Goal: Find specific page/section: Find specific page/section

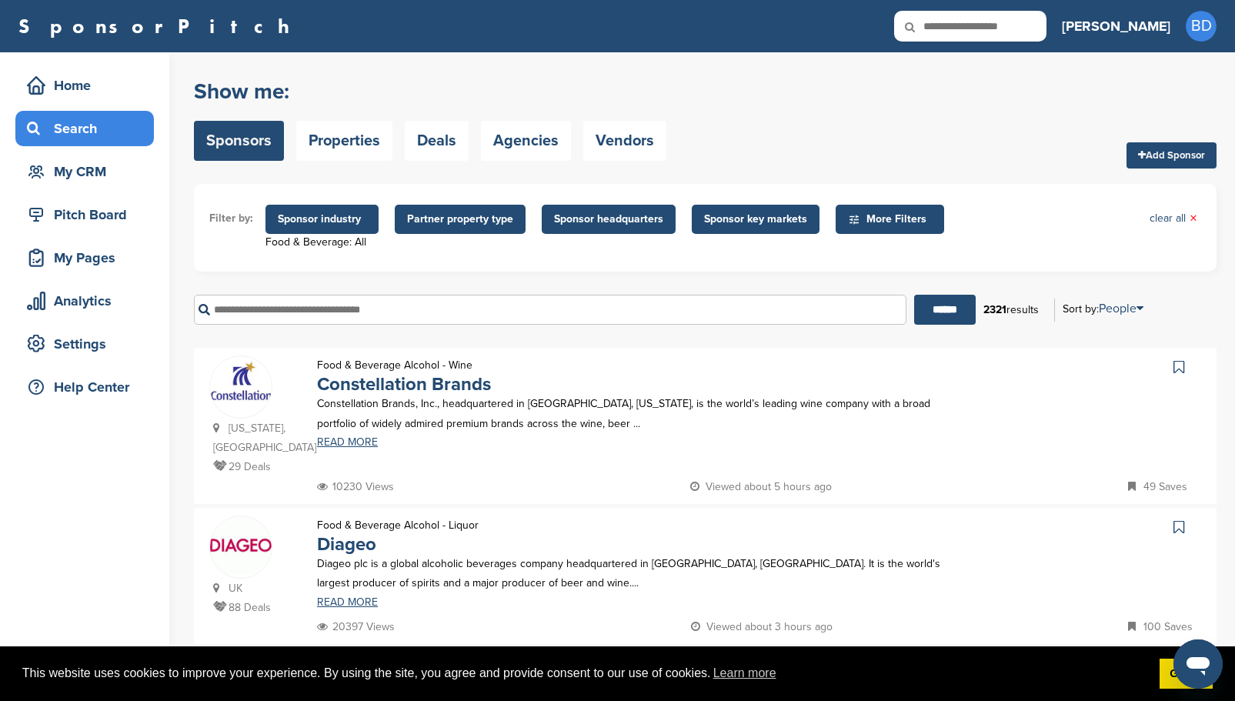
click at [859, 215] on span "More Filters" at bounding box center [892, 219] width 88 height 17
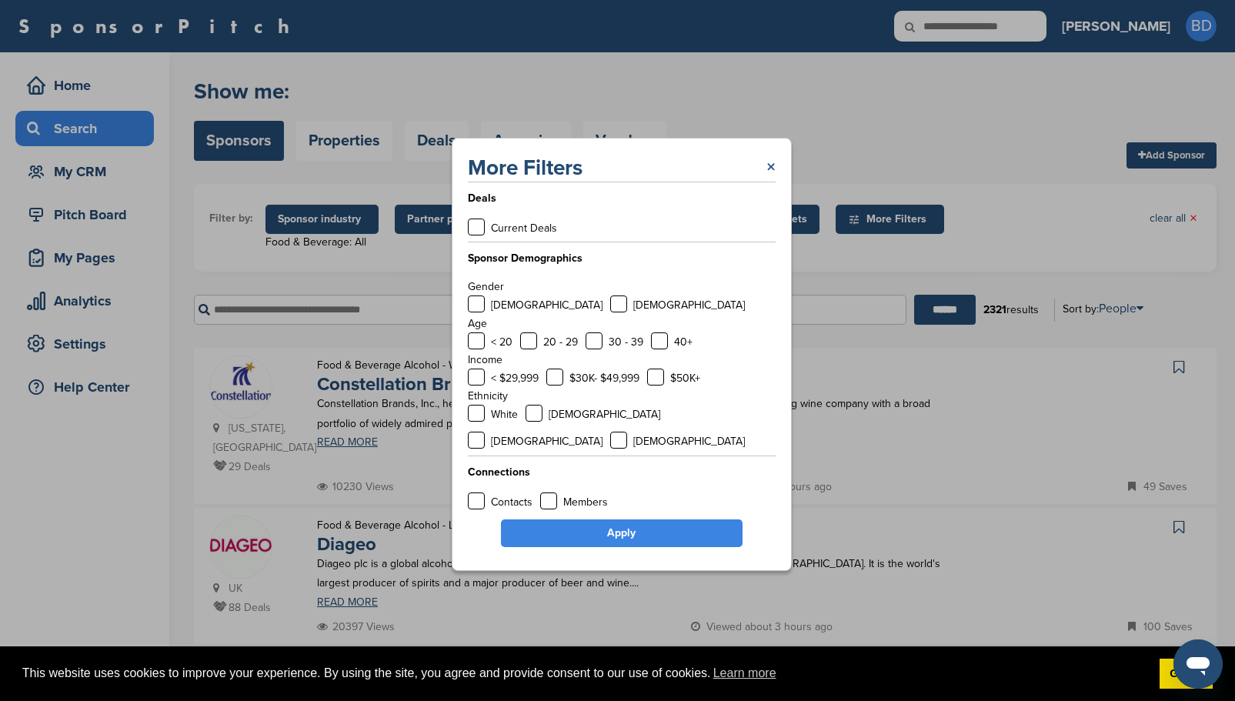
click at [772, 182] on link "×" at bounding box center [770, 168] width 9 height 28
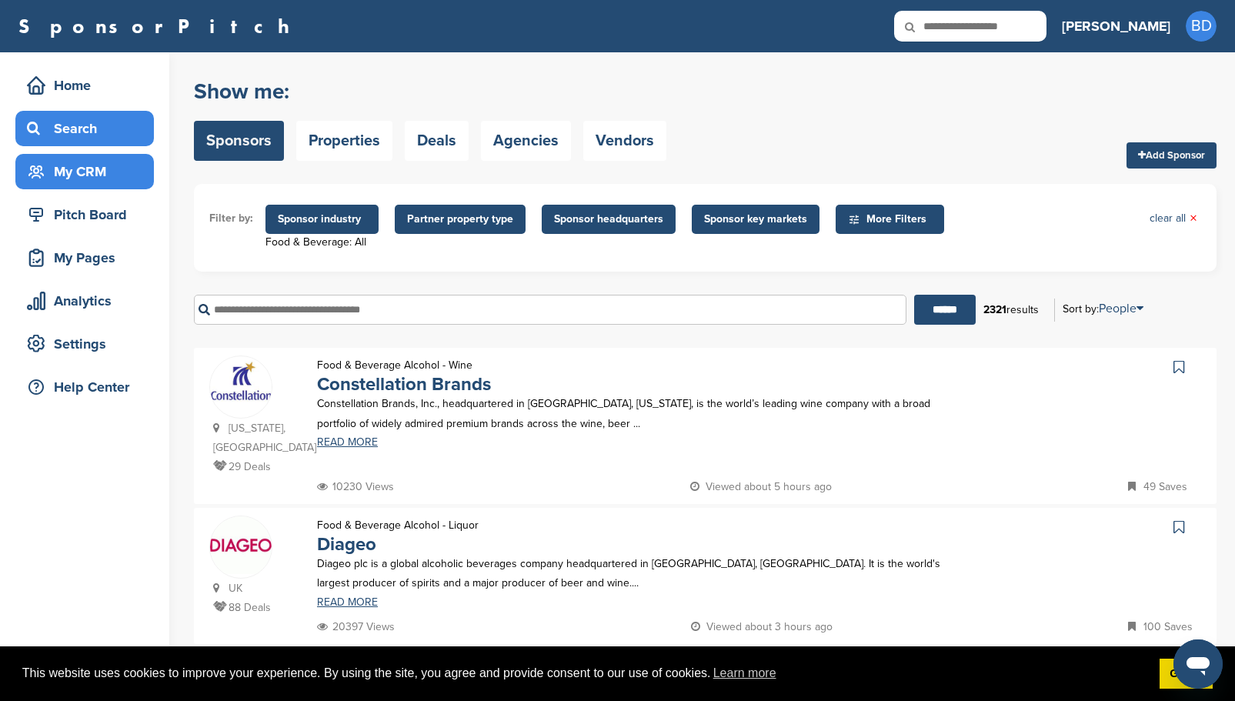
click at [79, 166] on div "My CRM" at bounding box center [88, 172] width 131 height 28
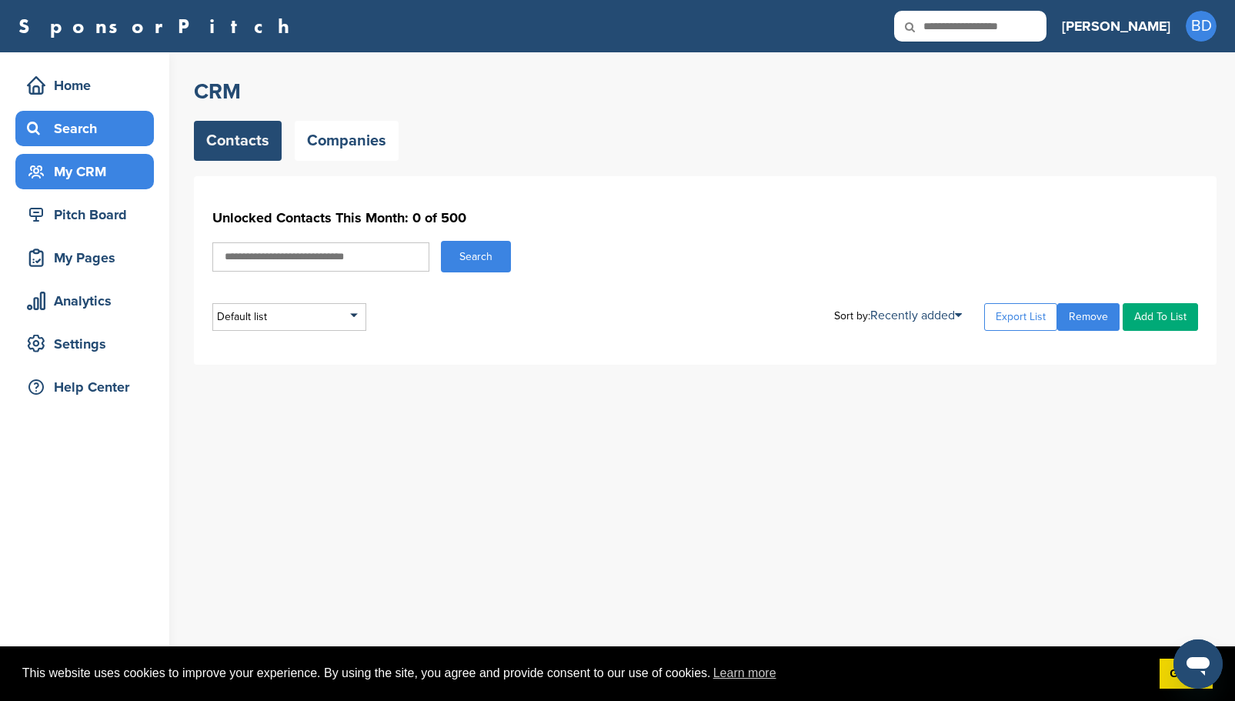
click at [88, 127] on div "Search" at bounding box center [88, 129] width 131 height 28
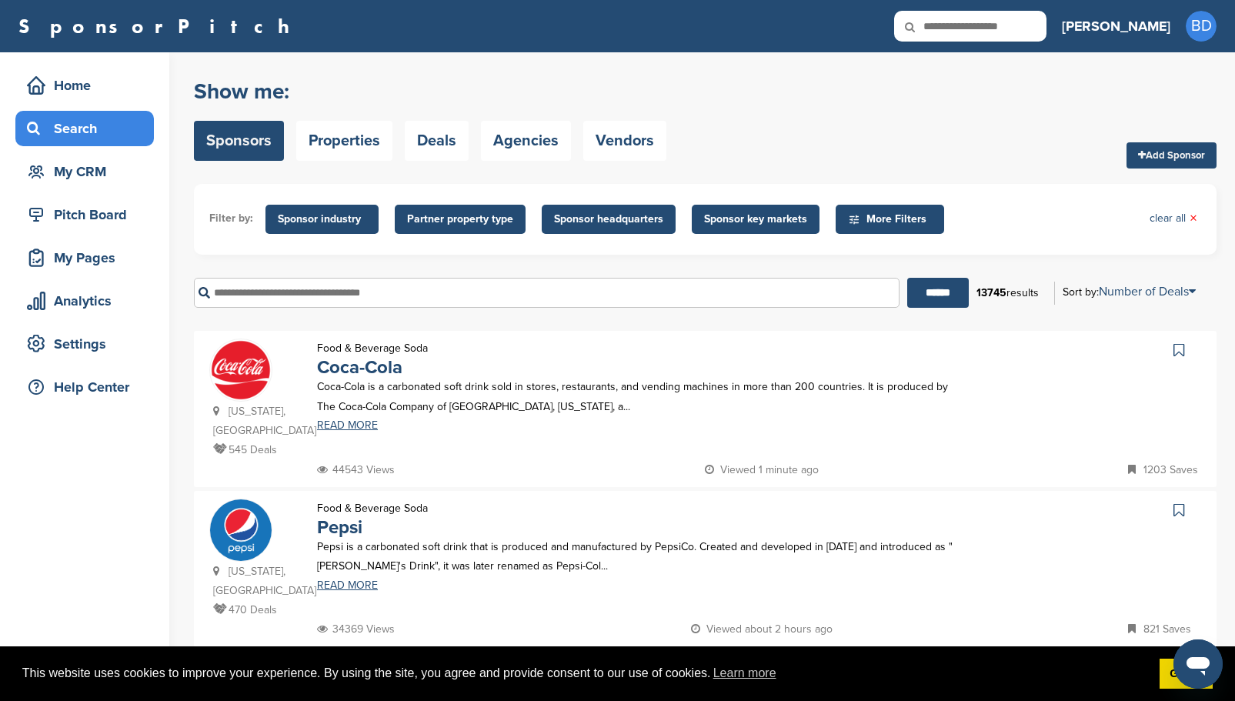
click at [886, 215] on span "More Filters" at bounding box center [892, 219] width 88 height 17
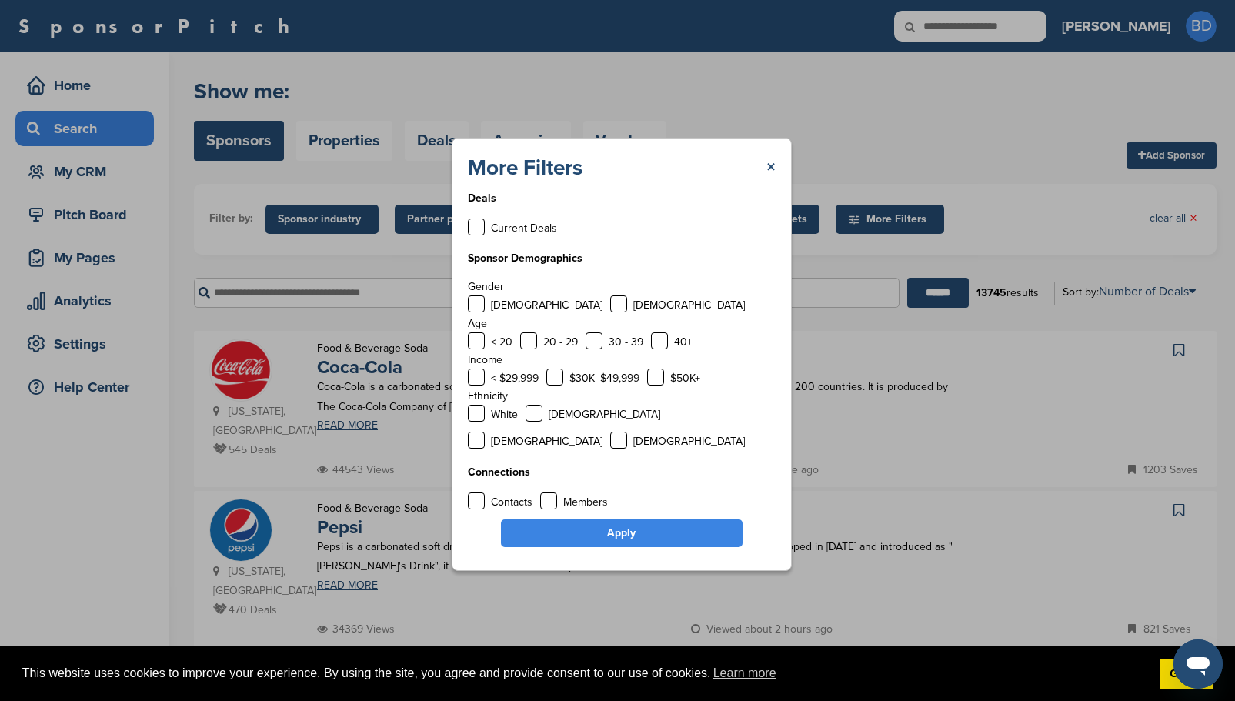
click at [969, 164] on div "More Filters × Deals Current Deals Sponsor Demographics Gender Male Female Age …" at bounding box center [621, 354] width 1242 height 709
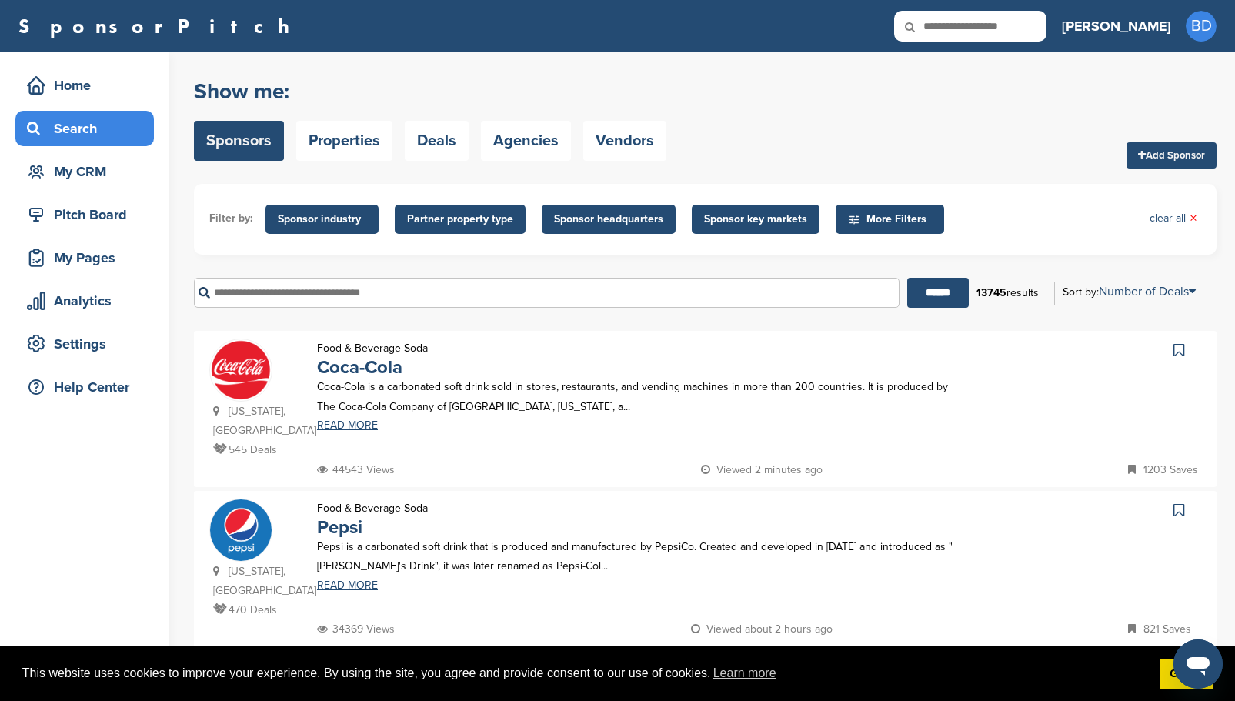
click at [759, 225] on span "Sponsor key markets" at bounding box center [755, 219] width 103 height 17
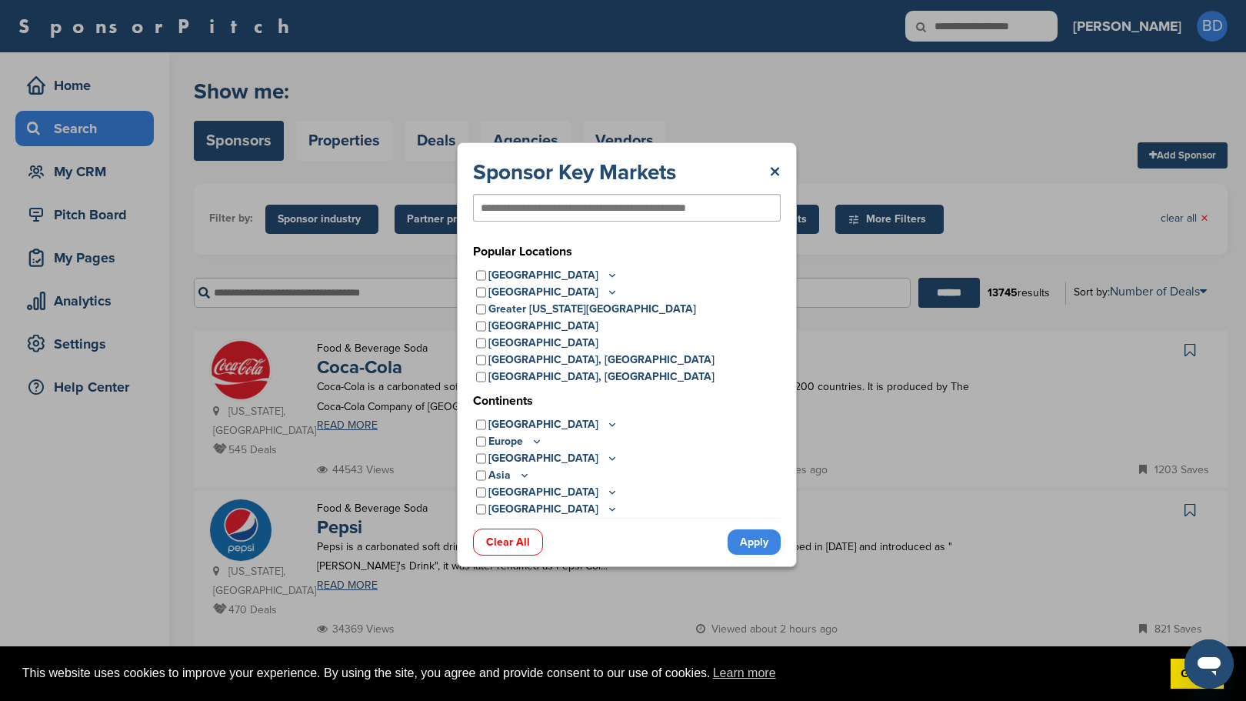
click at [861, 142] on div "Sponsor Key Markets × Popular Locations United States Midwest Illinois Indiana …" at bounding box center [627, 354] width 1254 height 709
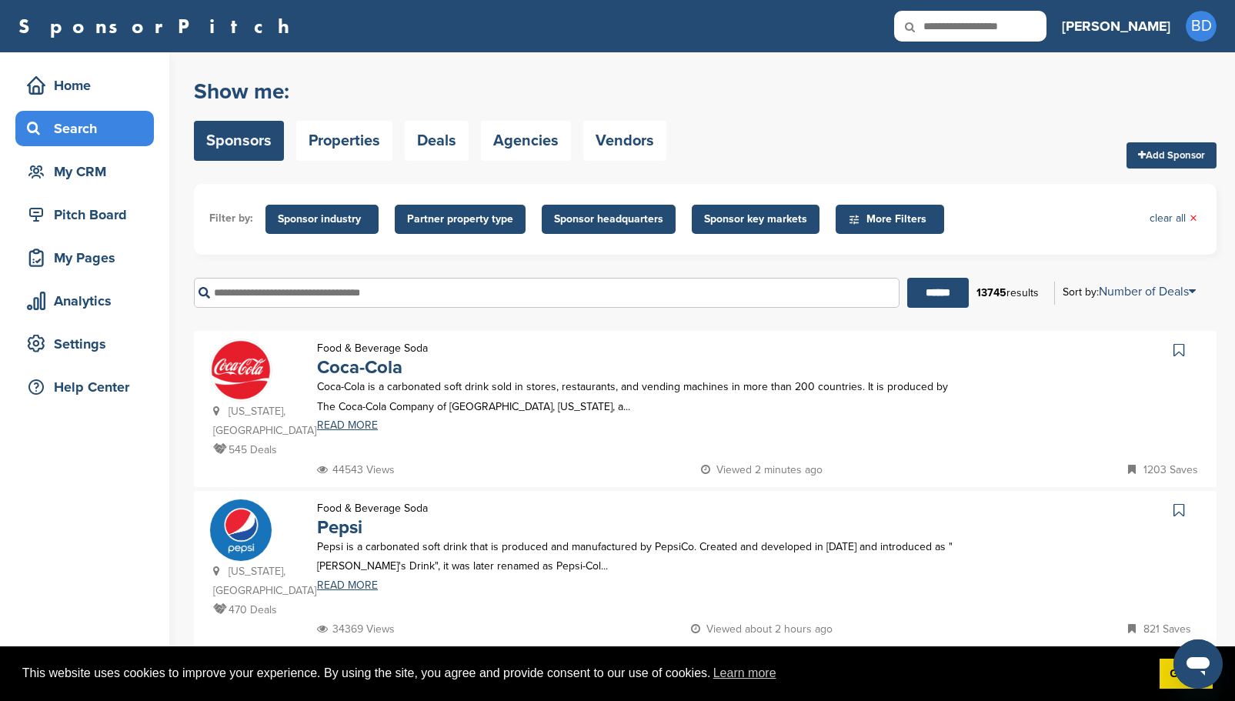
click at [639, 220] on span "Sponsor headquarters" at bounding box center [608, 219] width 109 height 17
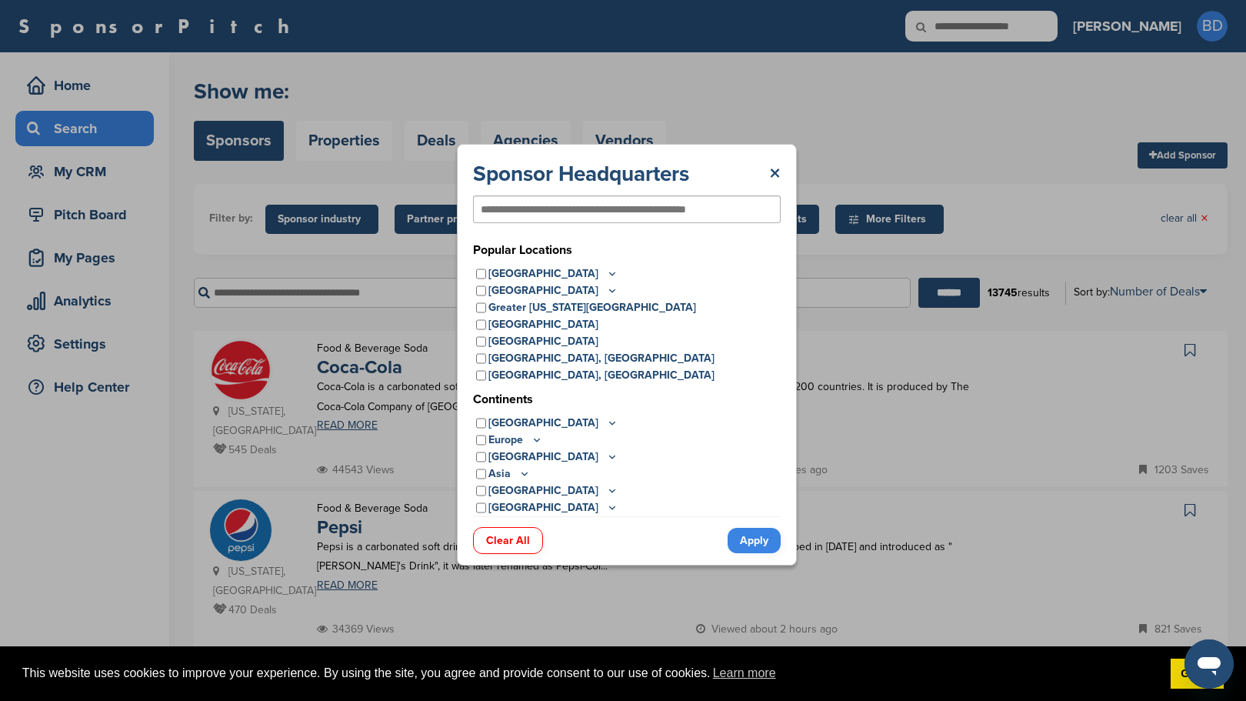
click at [822, 97] on div "Sponsor Headquarters × Popular Locations United States Midwest Illinois Indiana…" at bounding box center [627, 354] width 1254 height 709
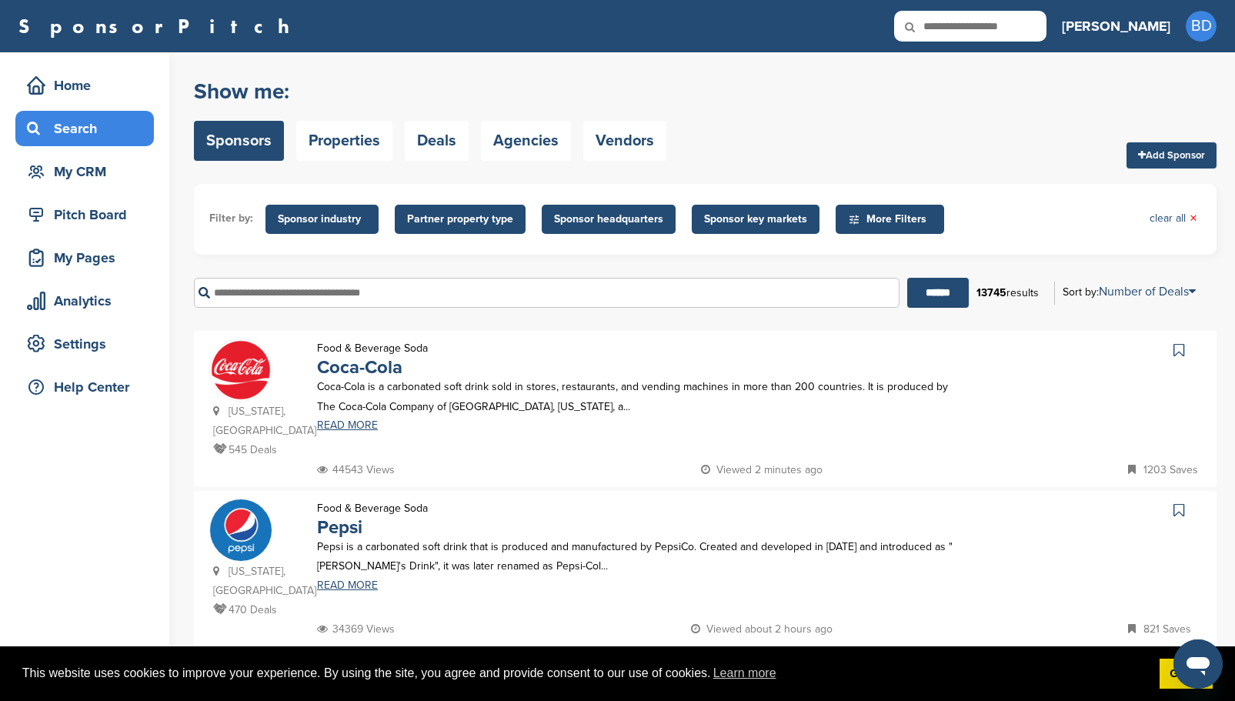
click at [474, 221] on span "Partner property type" at bounding box center [460, 219] width 106 height 17
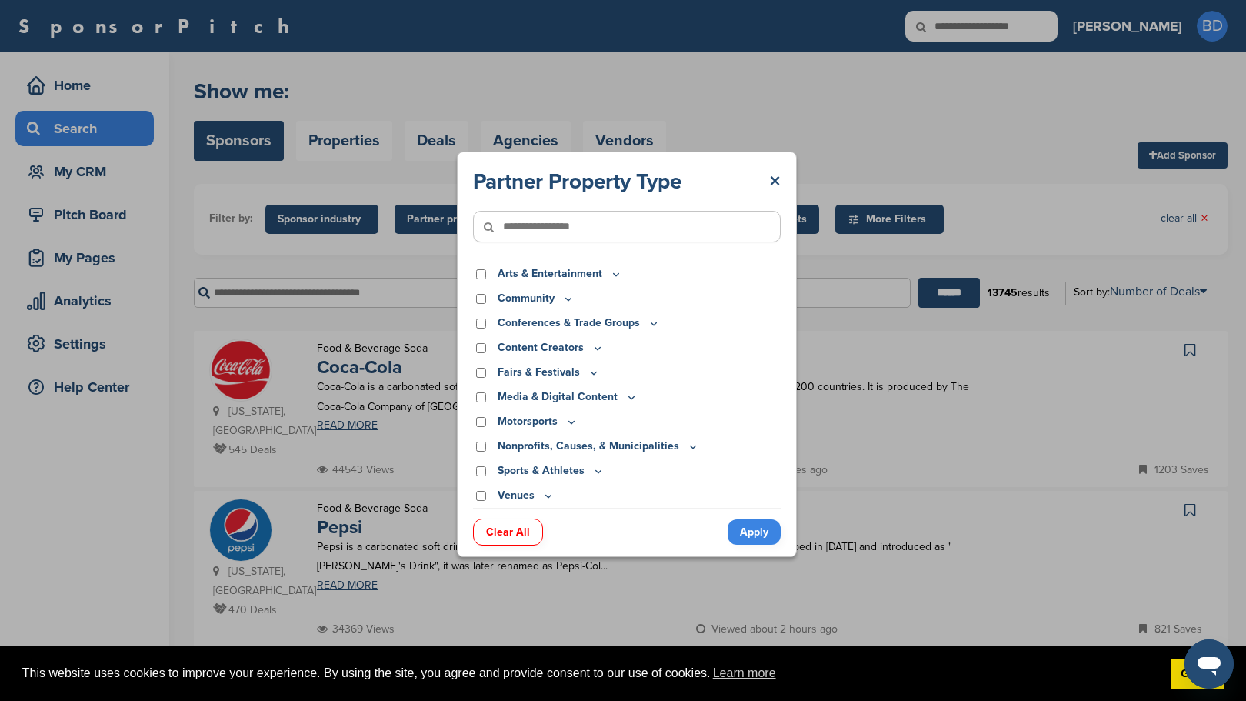
drag, startPoint x: 732, startPoint y: 105, endPoint x: 722, endPoint y: 108, distance: 11.2
click at [732, 105] on div "Partner Property Type × Arts & Entertainment Actor/Actress Amusement Park Aquar…" at bounding box center [627, 354] width 1254 height 709
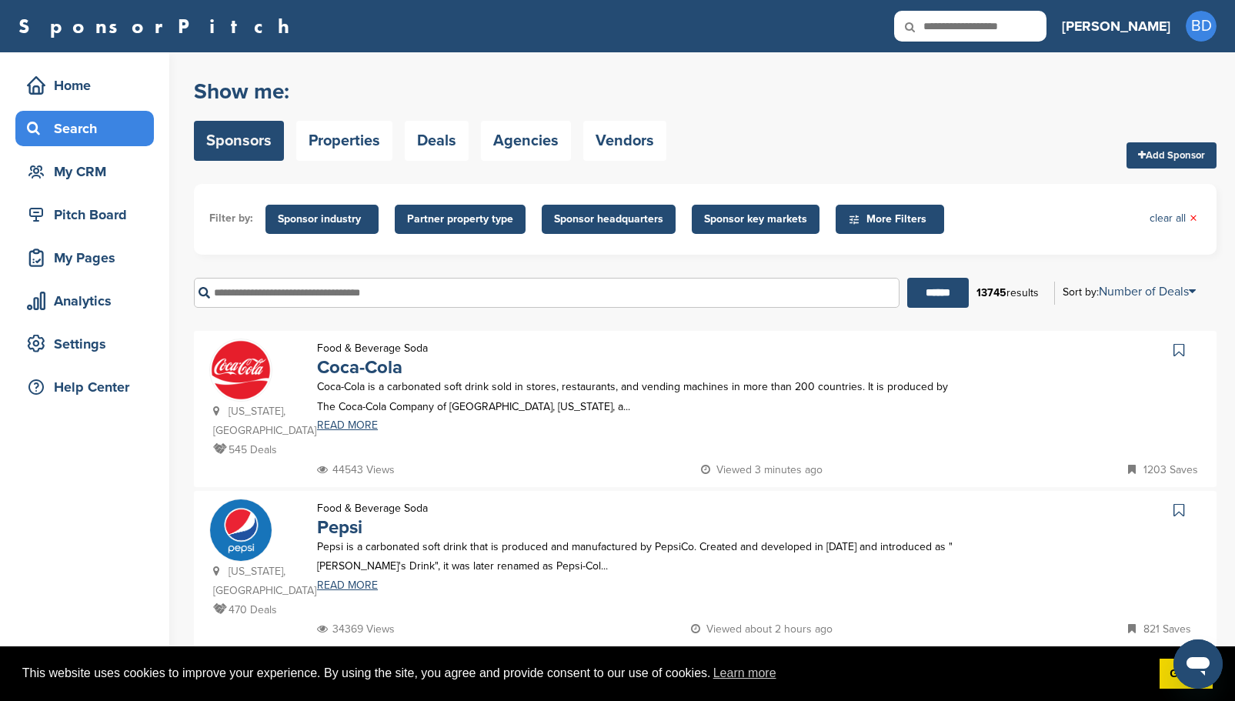
click at [323, 218] on span "Sponsor industry" at bounding box center [322, 219] width 88 height 17
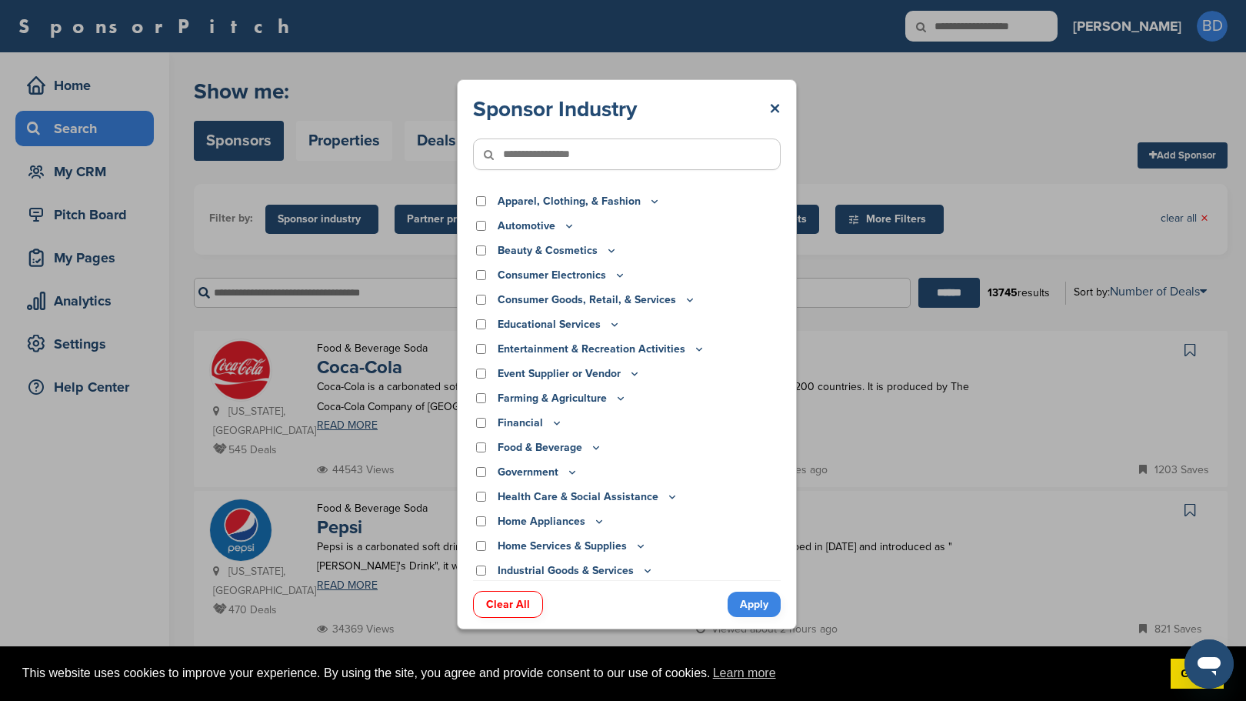
click at [555, 422] on icon at bounding box center [557, 422] width 12 height 13
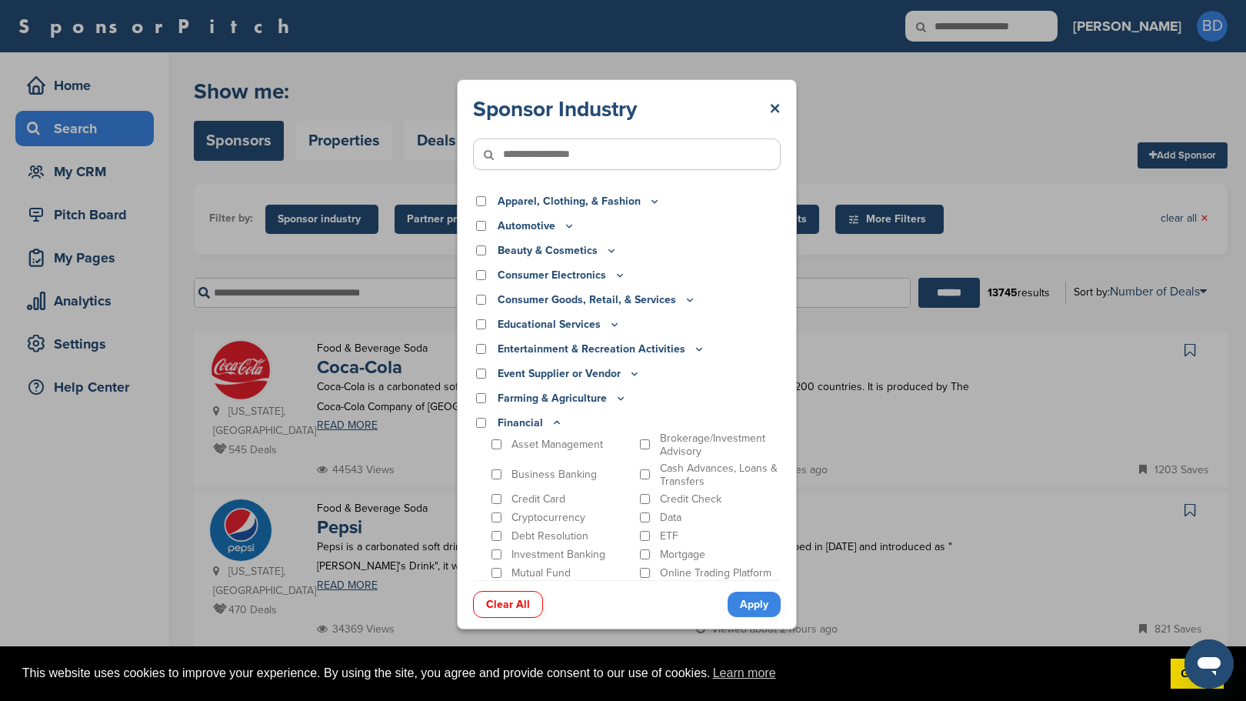
click at [555, 422] on icon at bounding box center [557, 423] width 5 height 2
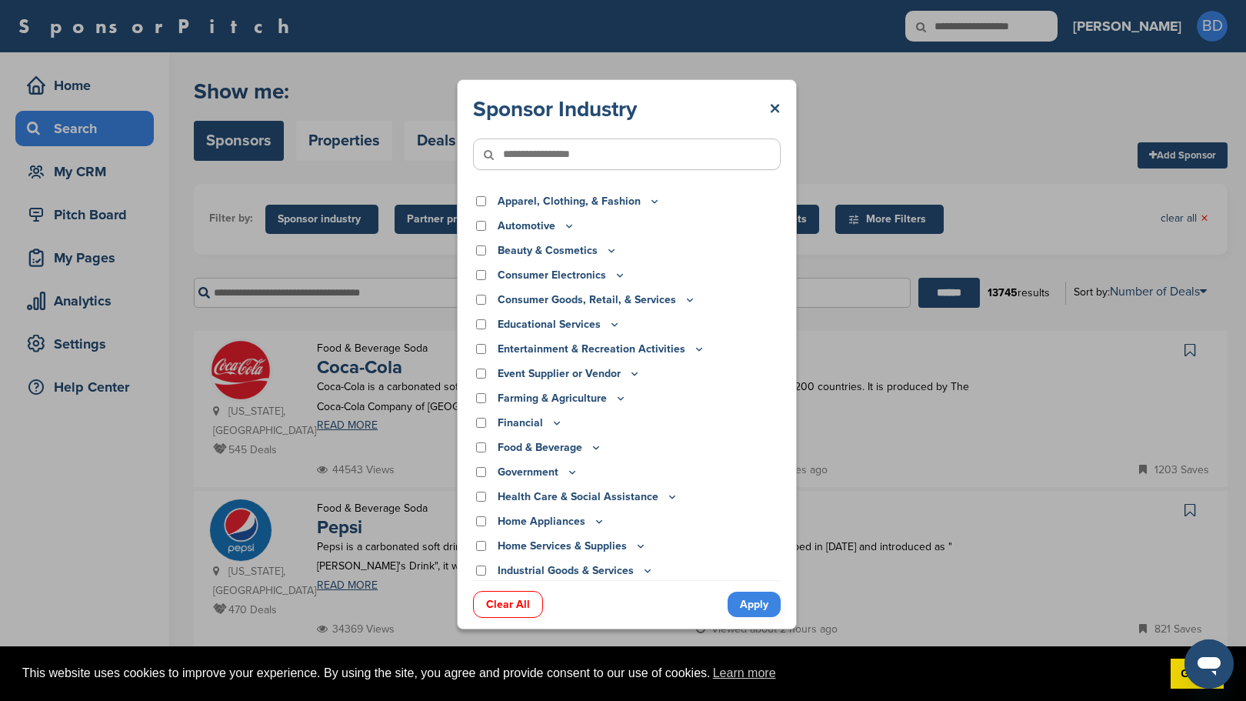
click at [556, 424] on icon at bounding box center [557, 423] width 5 height 2
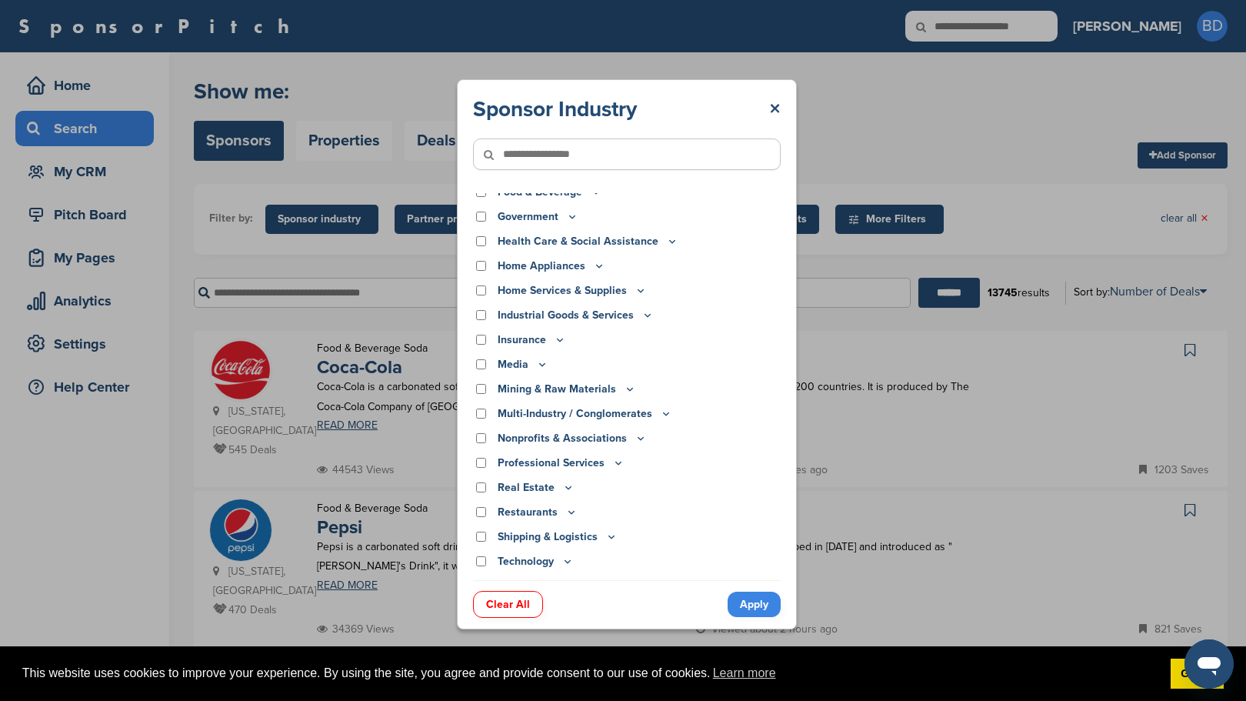
scroll to position [582, 0]
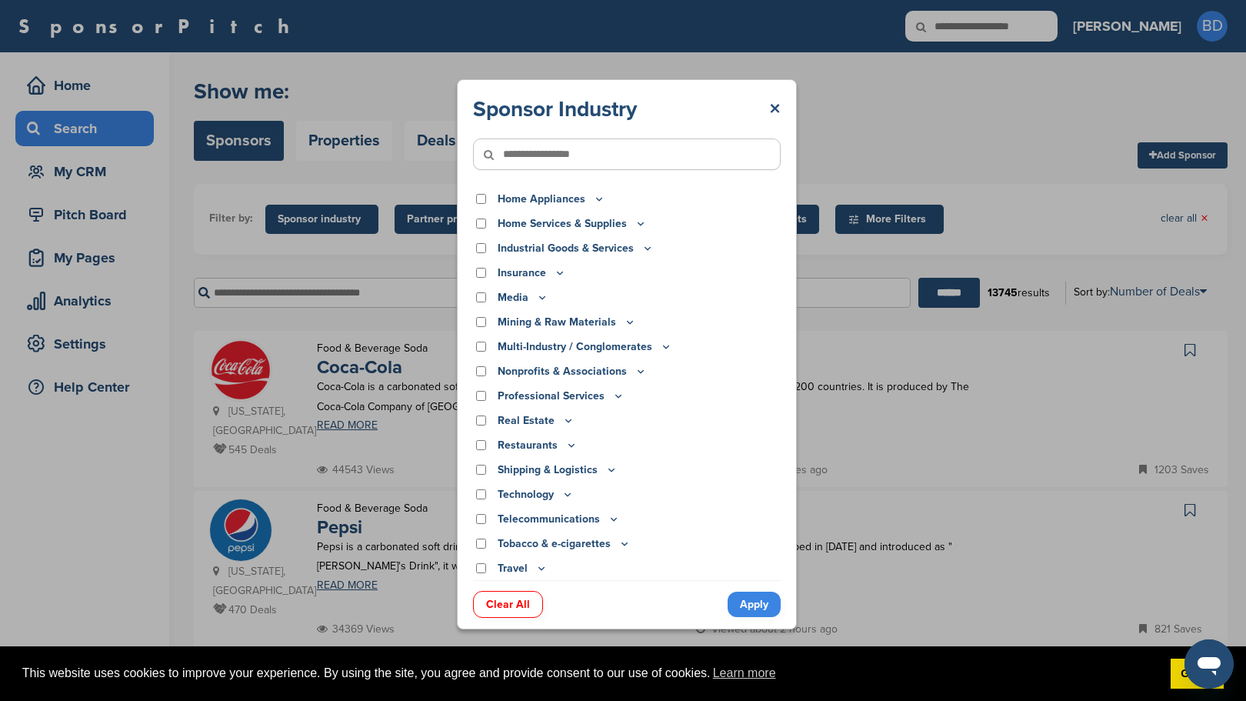
click at [627, 320] on icon at bounding box center [630, 321] width 12 height 13
click at [628, 325] on icon at bounding box center [630, 326] width 5 height 2
click at [626, 325] on icon at bounding box center [630, 321] width 12 height 13
click at [628, 325] on icon at bounding box center [630, 326] width 5 height 2
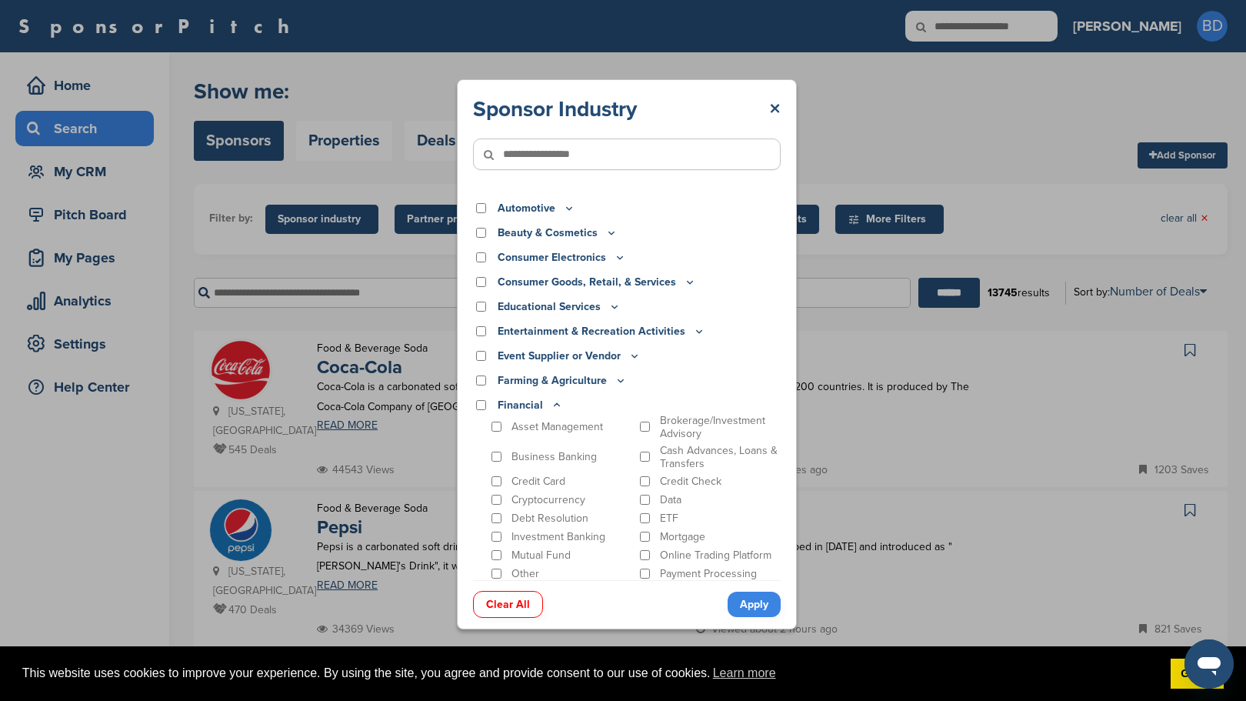
scroll to position [0, 0]
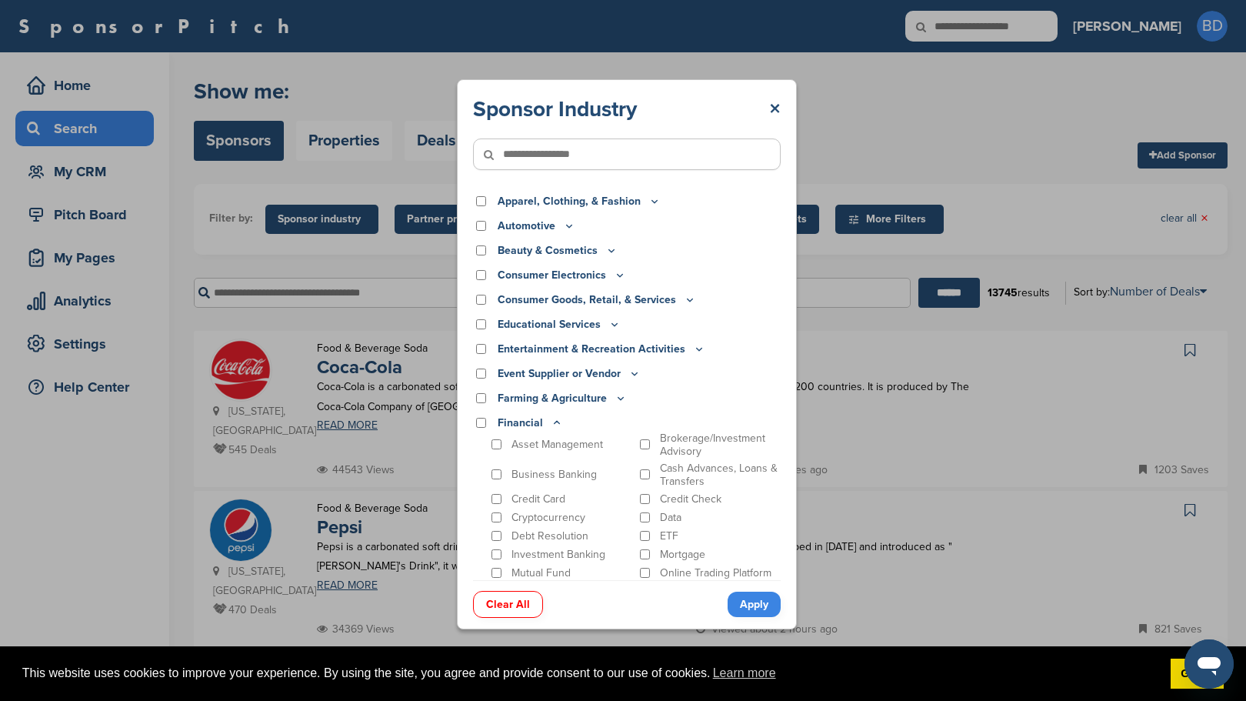
click at [555, 423] on icon at bounding box center [557, 422] width 12 height 13
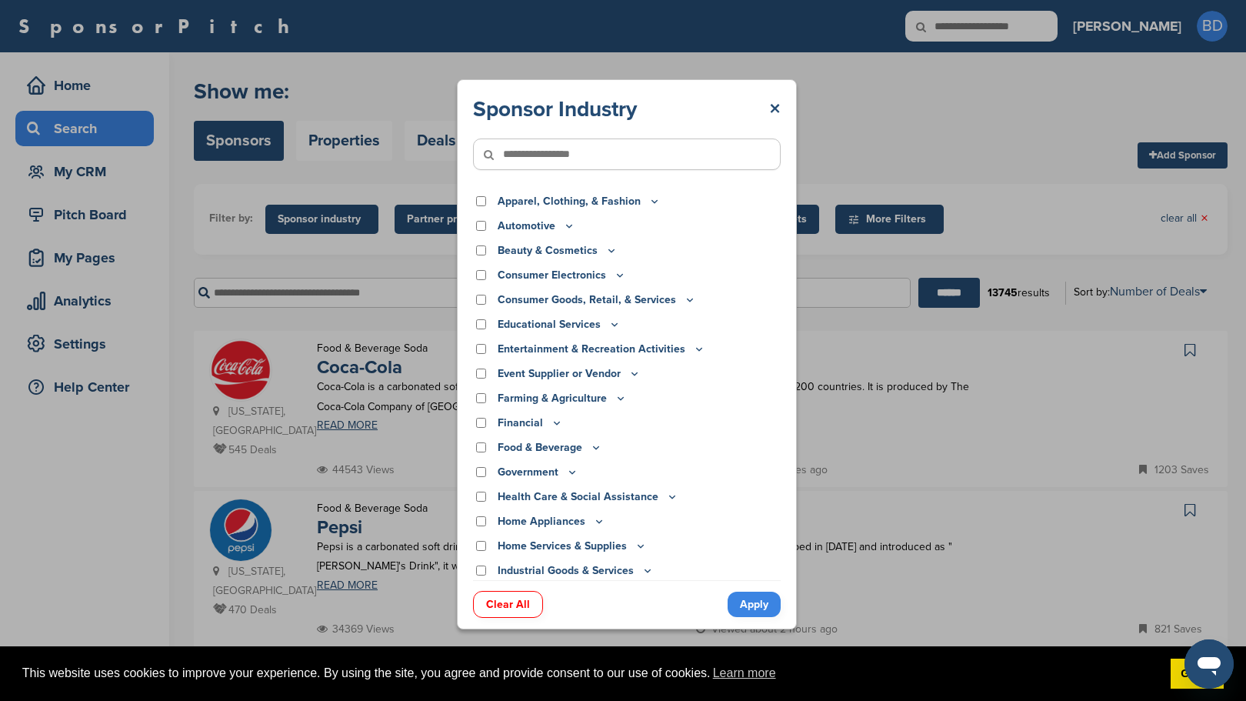
click at [569, 225] on icon at bounding box center [569, 225] width 12 height 13
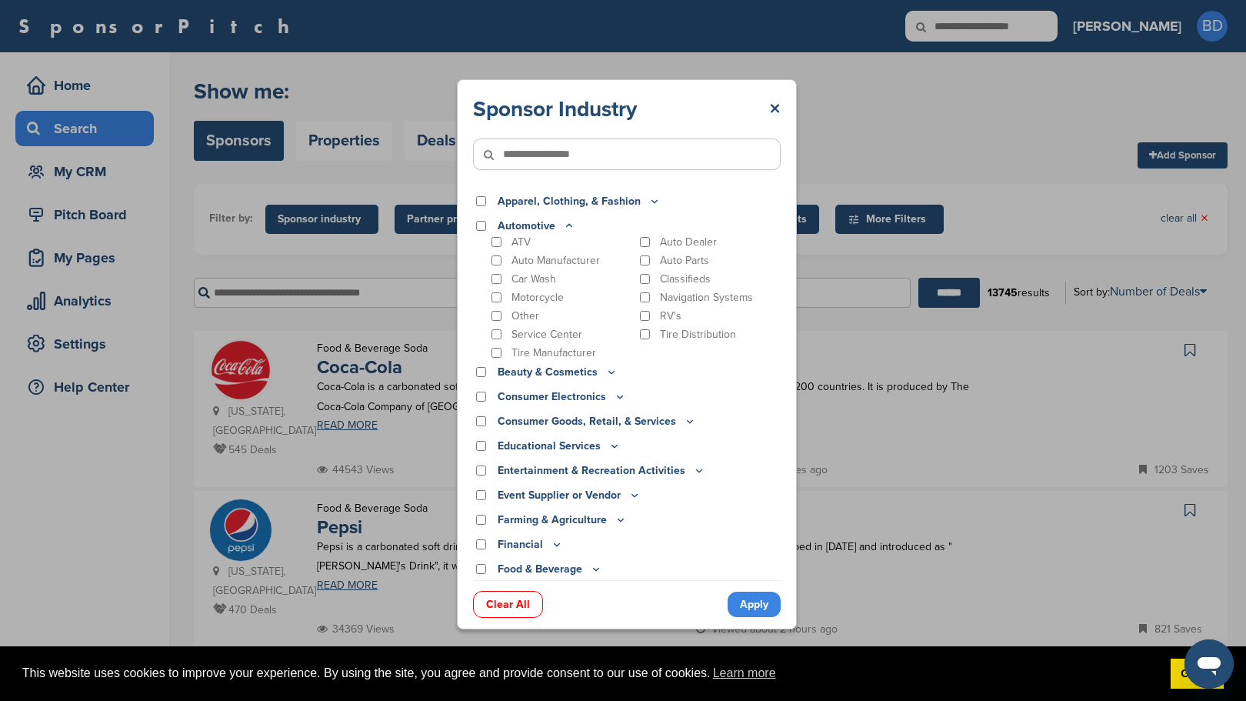
click at [569, 225] on icon at bounding box center [569, 226] width 5 height 2
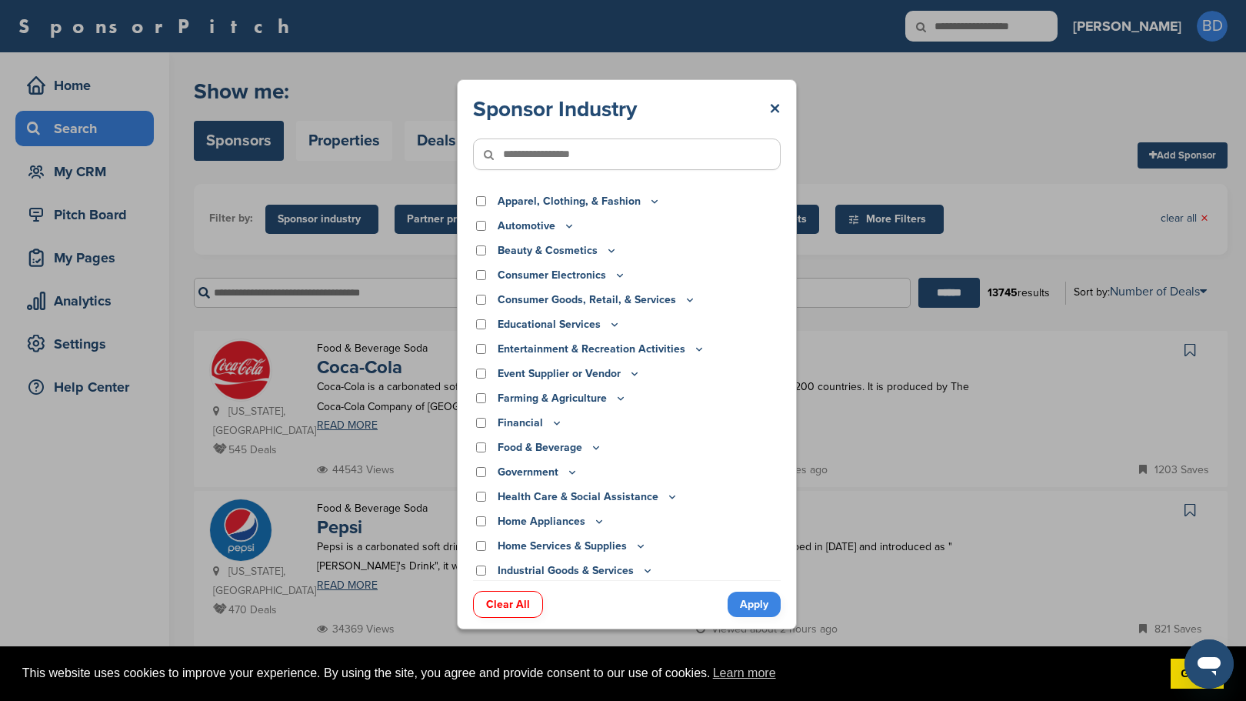
click at [569, 225] on icon at bounding box center [569, 225] width 12 height 13
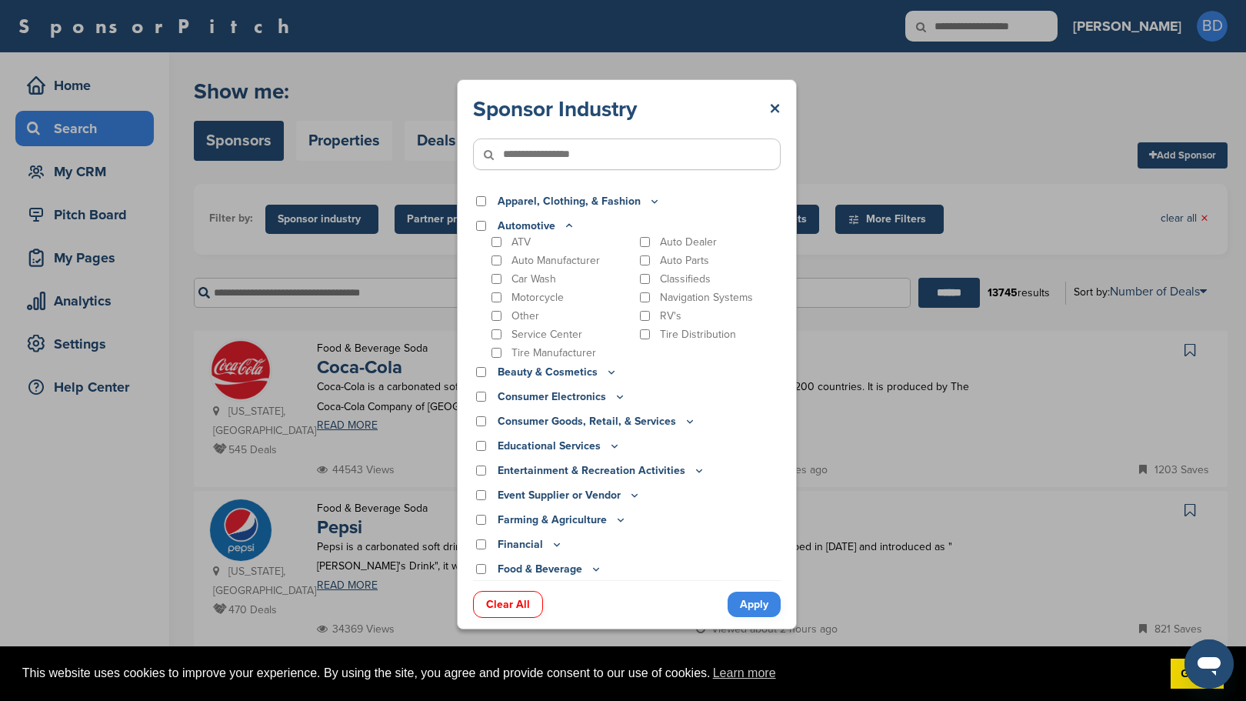
click at [569, 225] on icon at bounding box center [569, 226] width 5 height 2
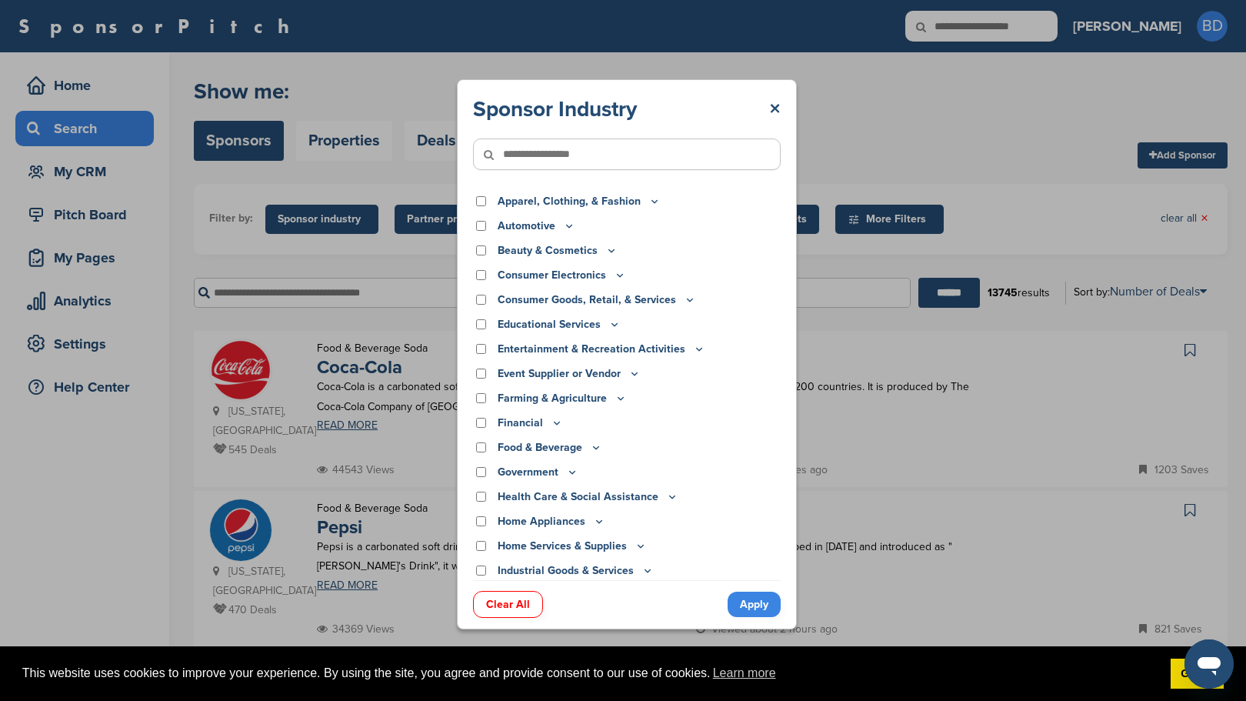
click at [573, 225] on icon at bounding box center [569, 225] width 12 height 13
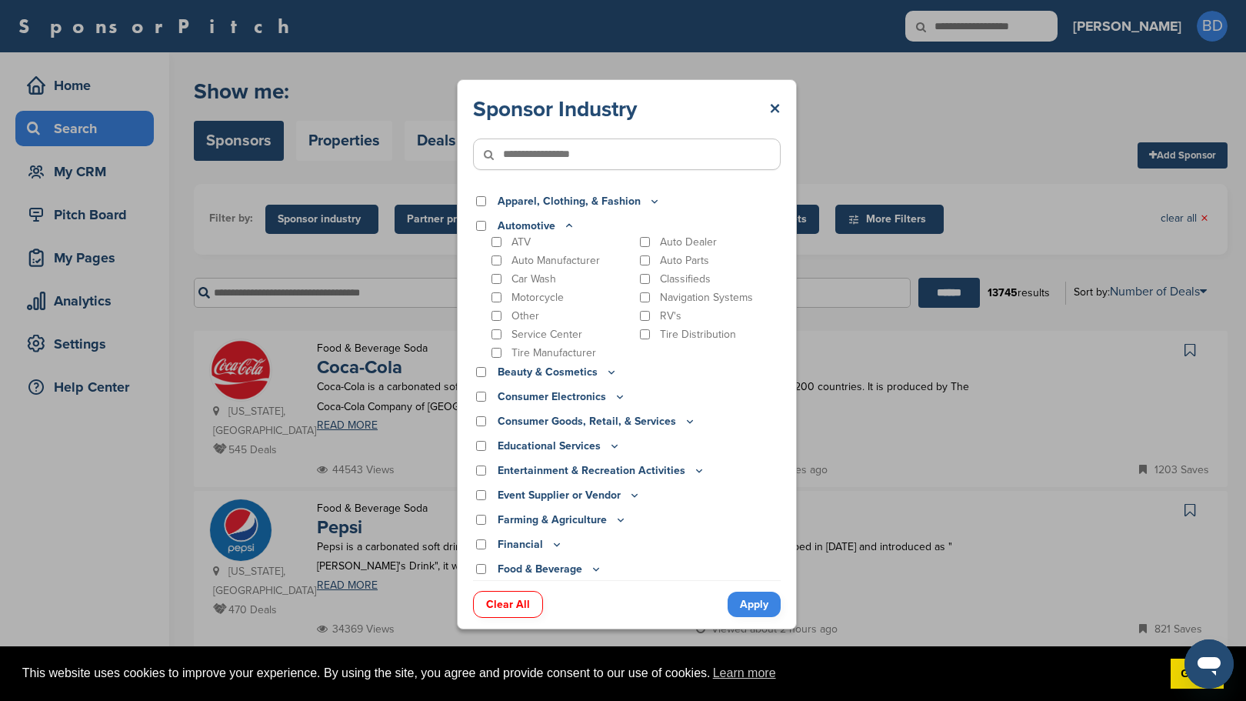
click at [569, 227] on icon at bounding box center [569, 225] width 12 height 13
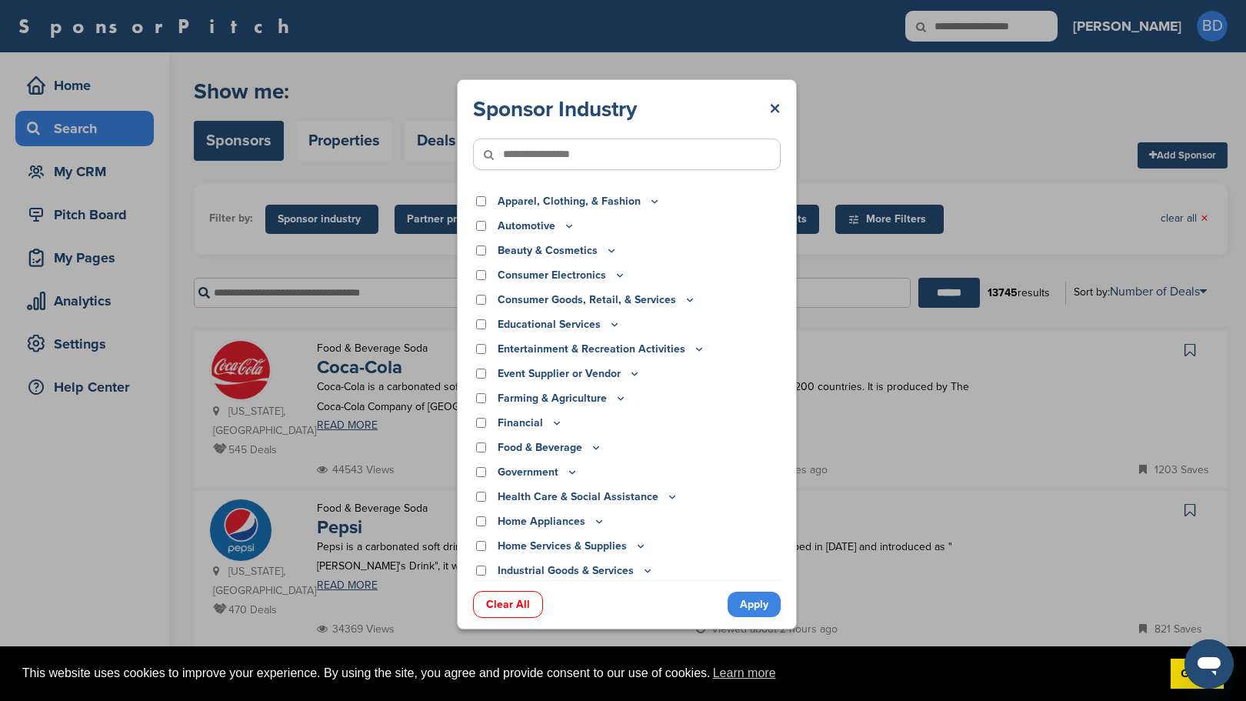
click at [936, 121] on div "Sponsor Industry × Apparel, Clothing, & Fashion Accessories Athletic Apparel & …" at bounding box center [627, 354] width 1254 height 709
